Goal: Transaction & Acquisition: Purchase product/service

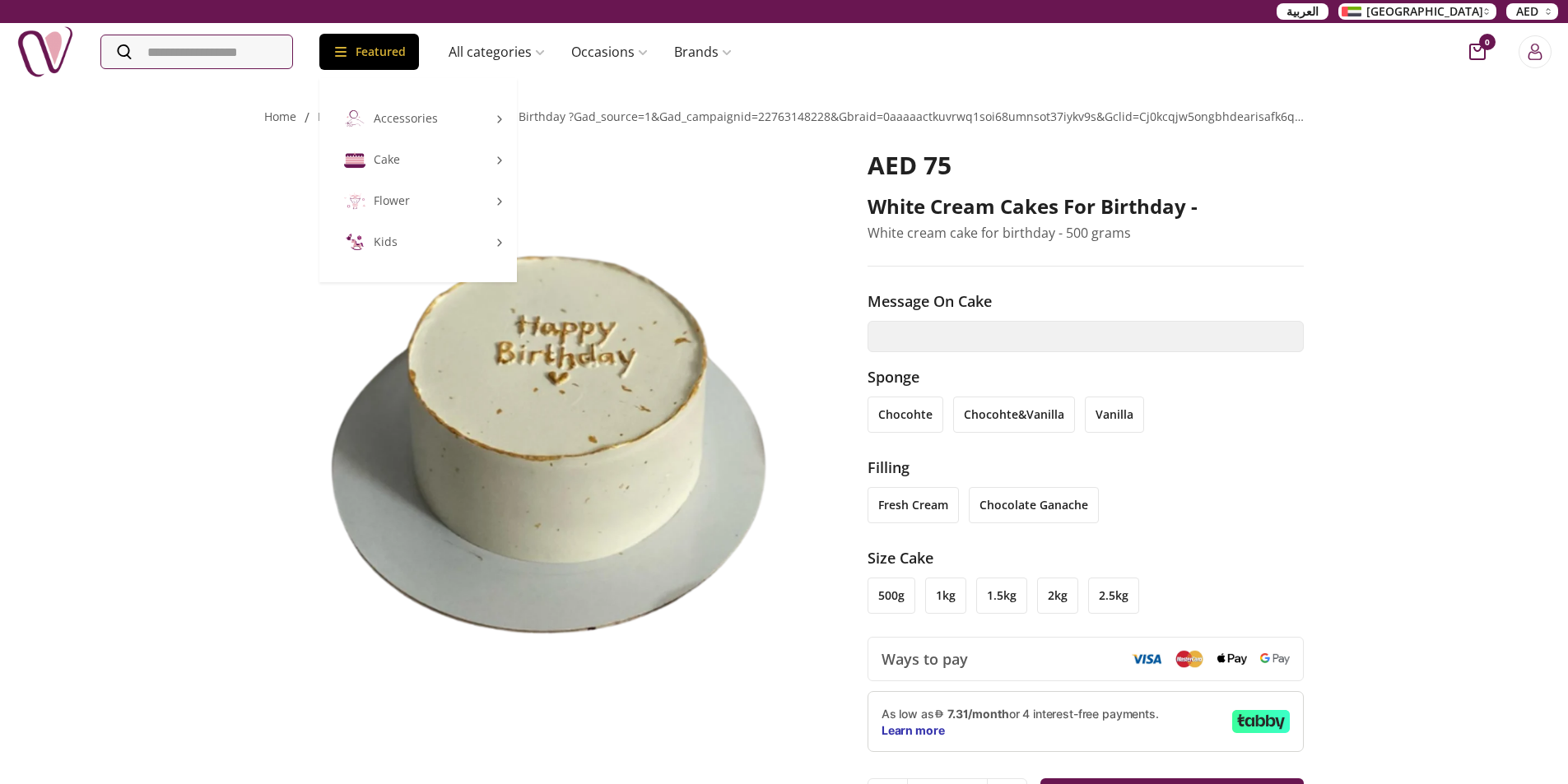
click at [347, 56] on icon at bounding box center [340, 51] width 11 height 9
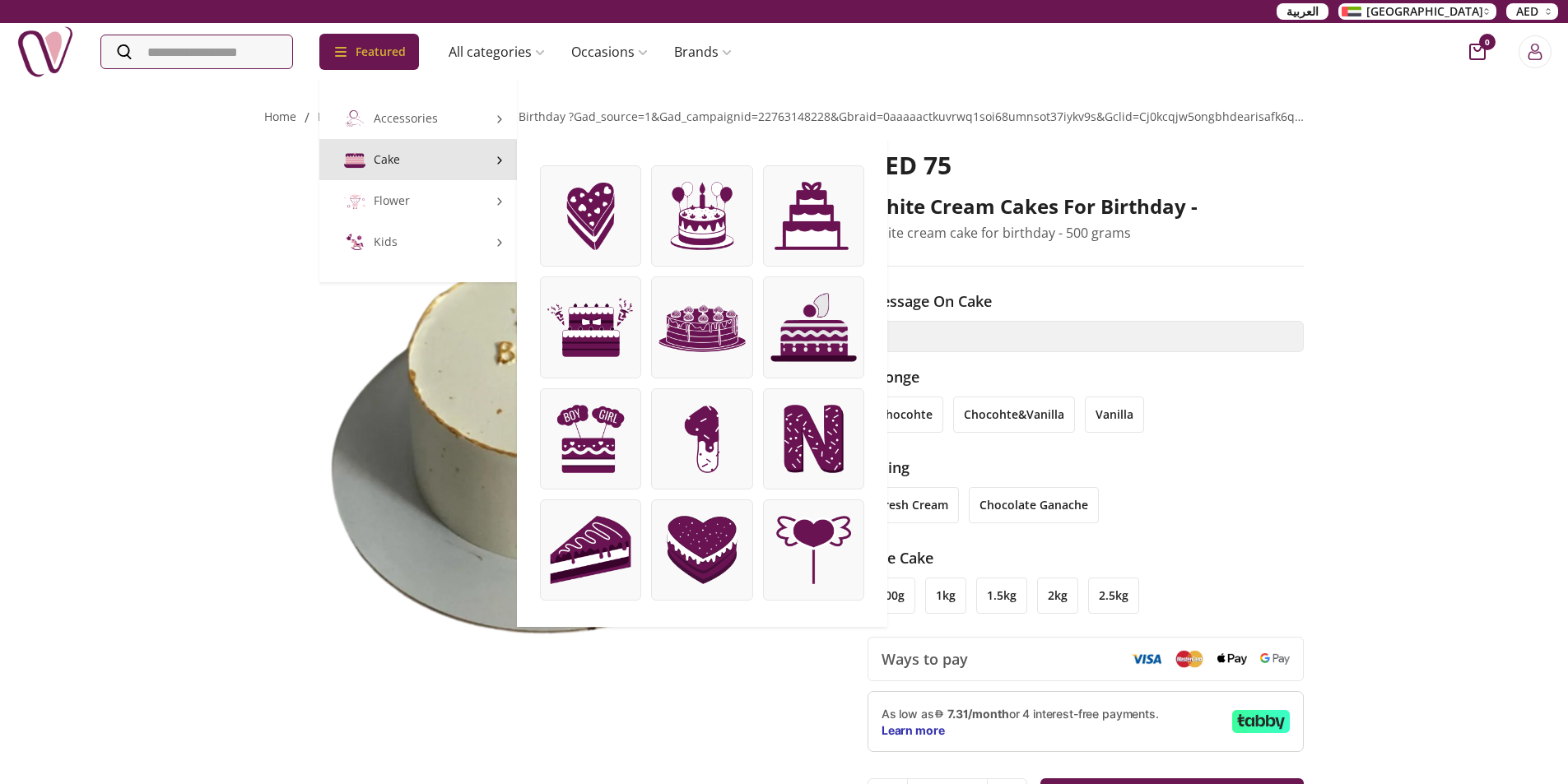
click at [591, 216] on img at bounding box center [590, 216] width 99 height 99
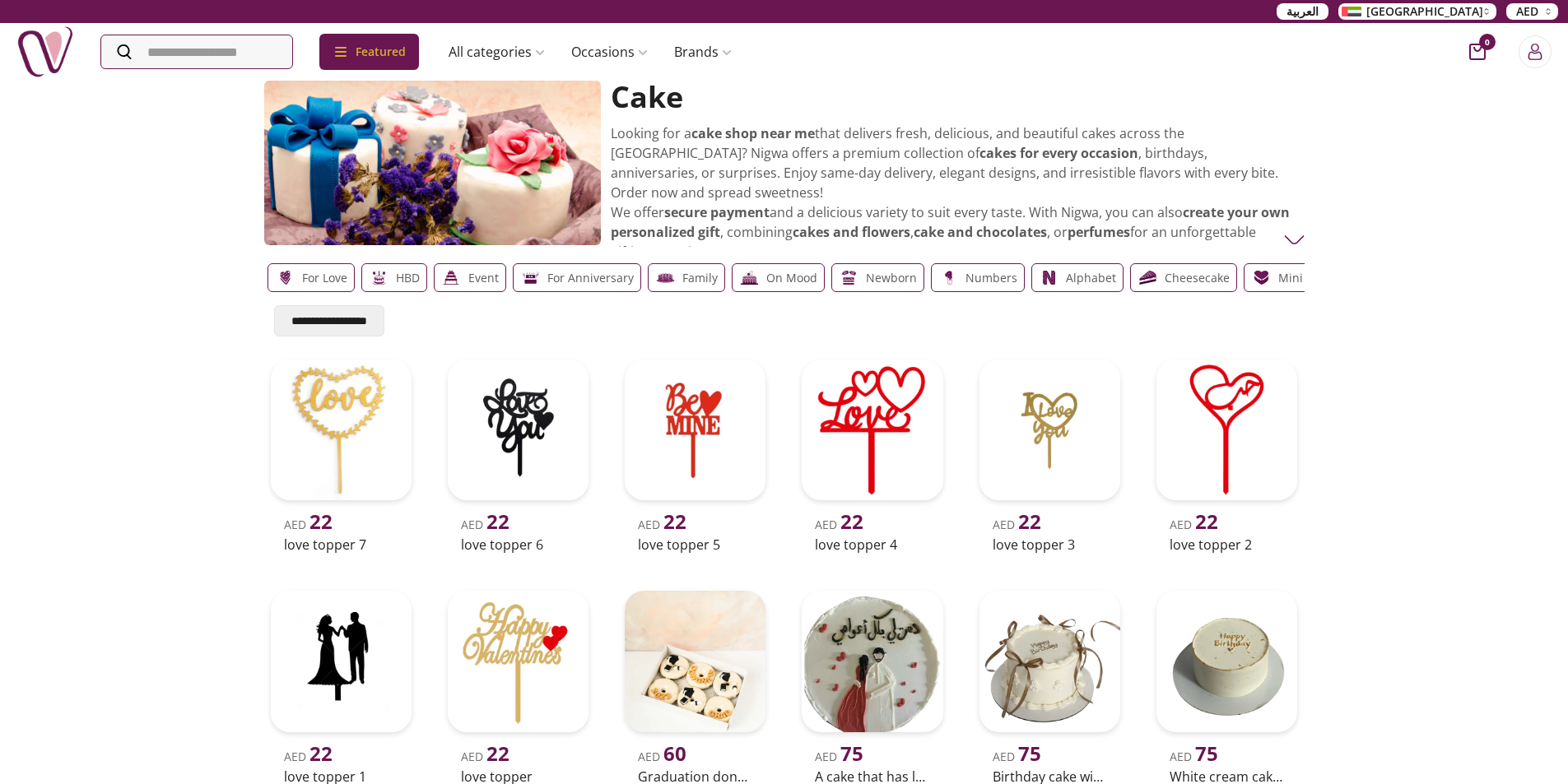
click at [161, 298] on div "**********" at bounding box center [784, 467] width 1568 height 777
